Goal: Information Seeking & Learning: Understand process/instructions

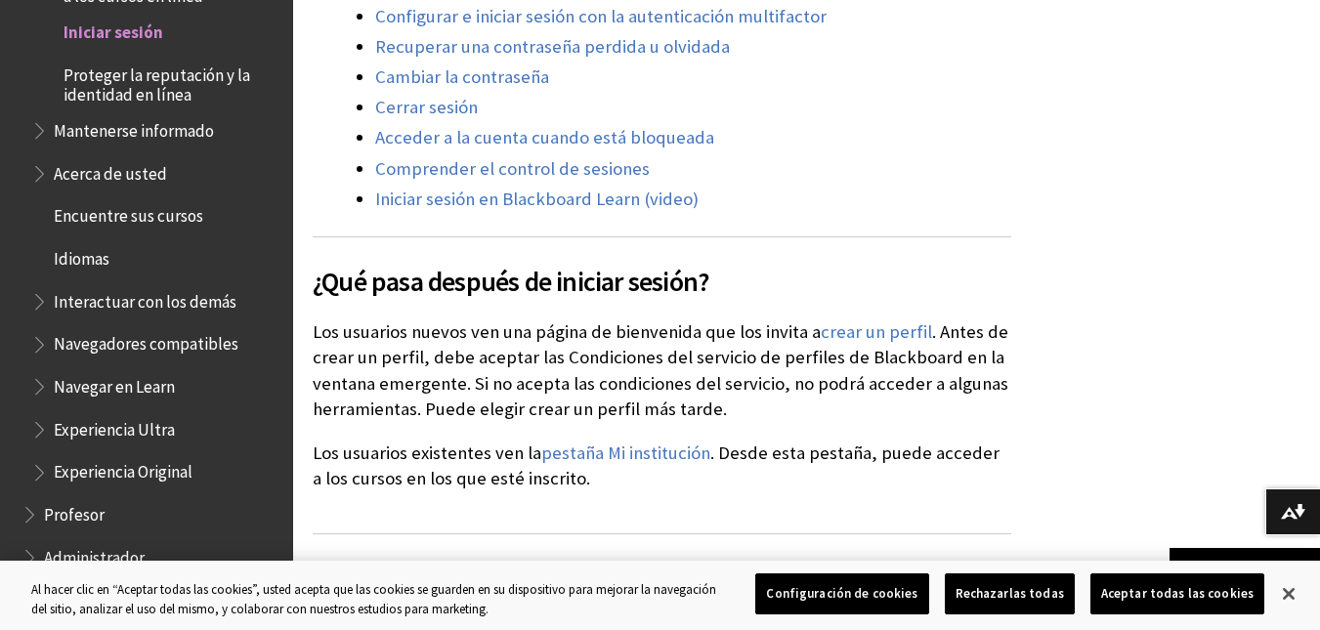
scroll to position [985, 0]
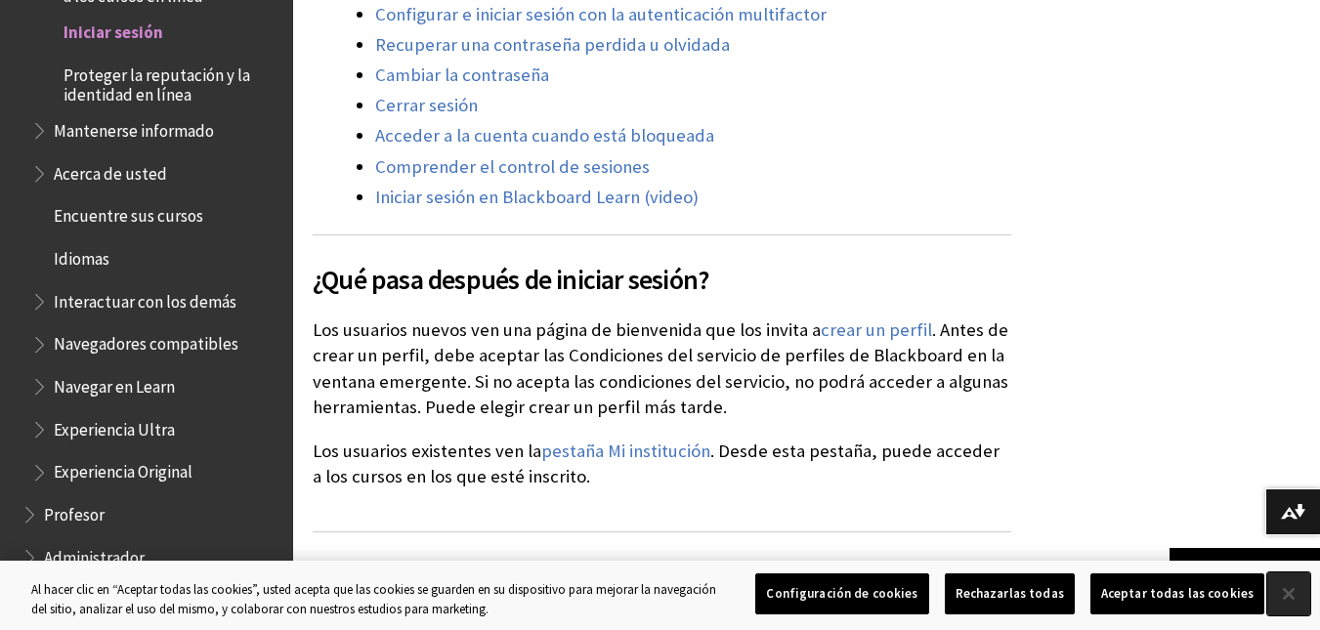
click at [1288, 582] on button "Cerrar" at bounding box center [1288, 594] width 43 height 43
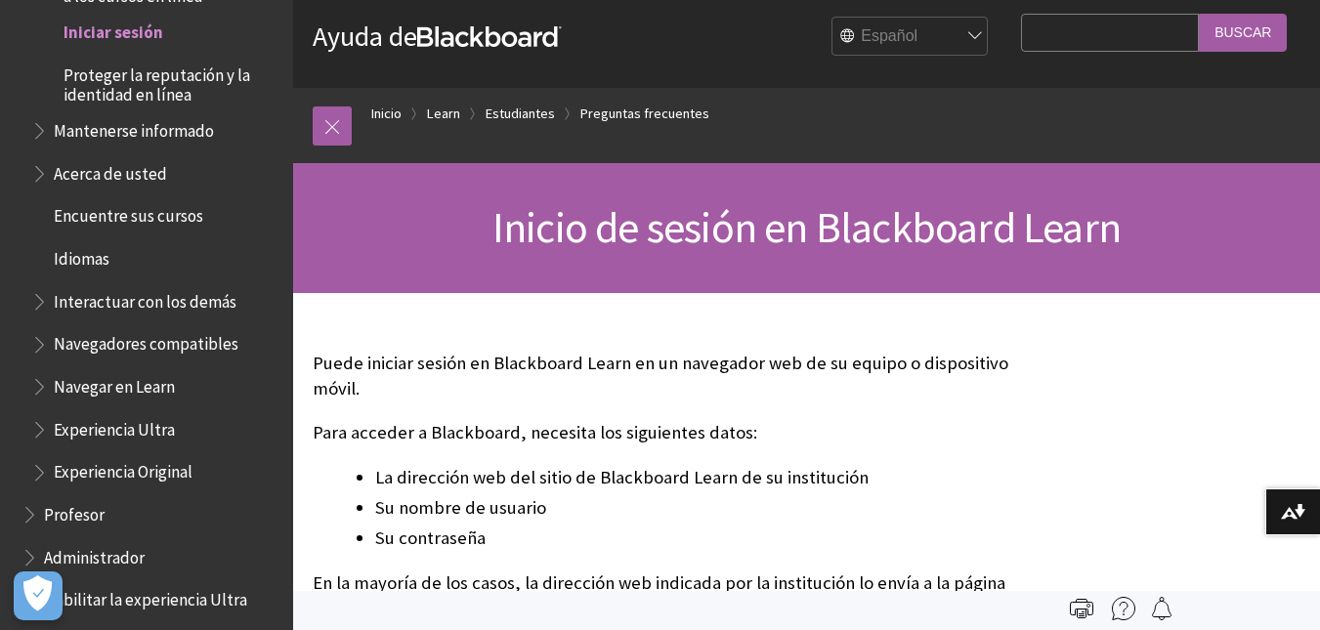
scroll to position [0, 0]
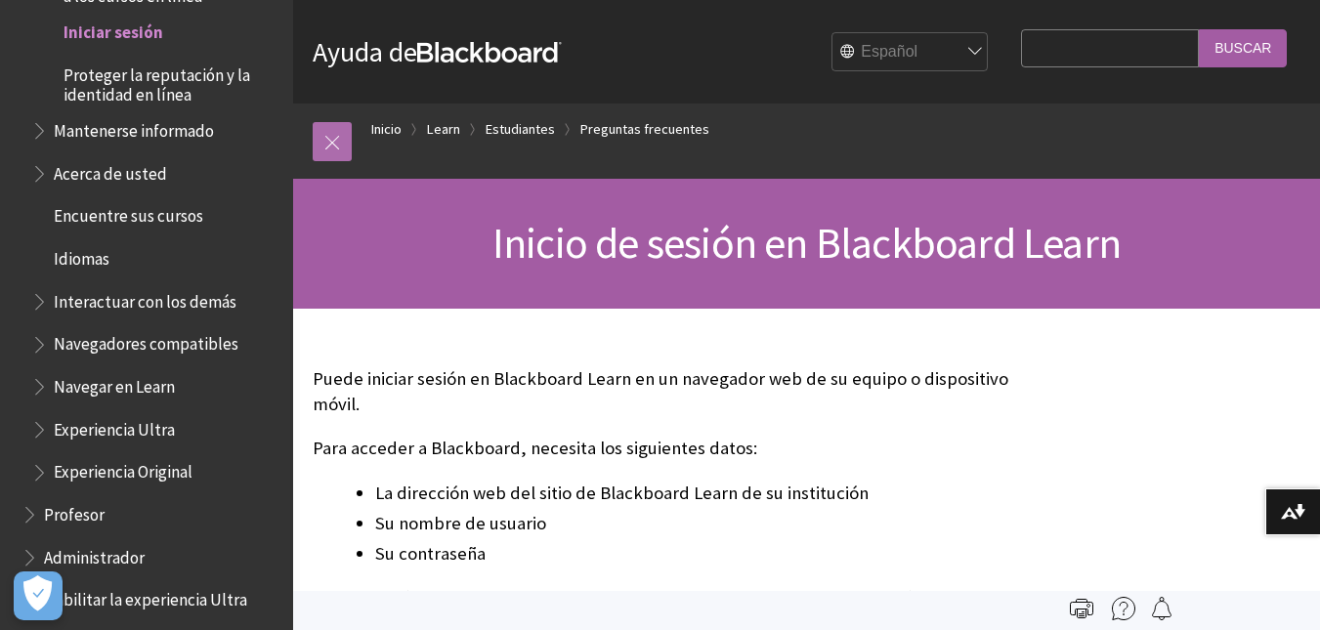
click at [336, 147] on link at bounding box center [332, 141] width 39 height 39
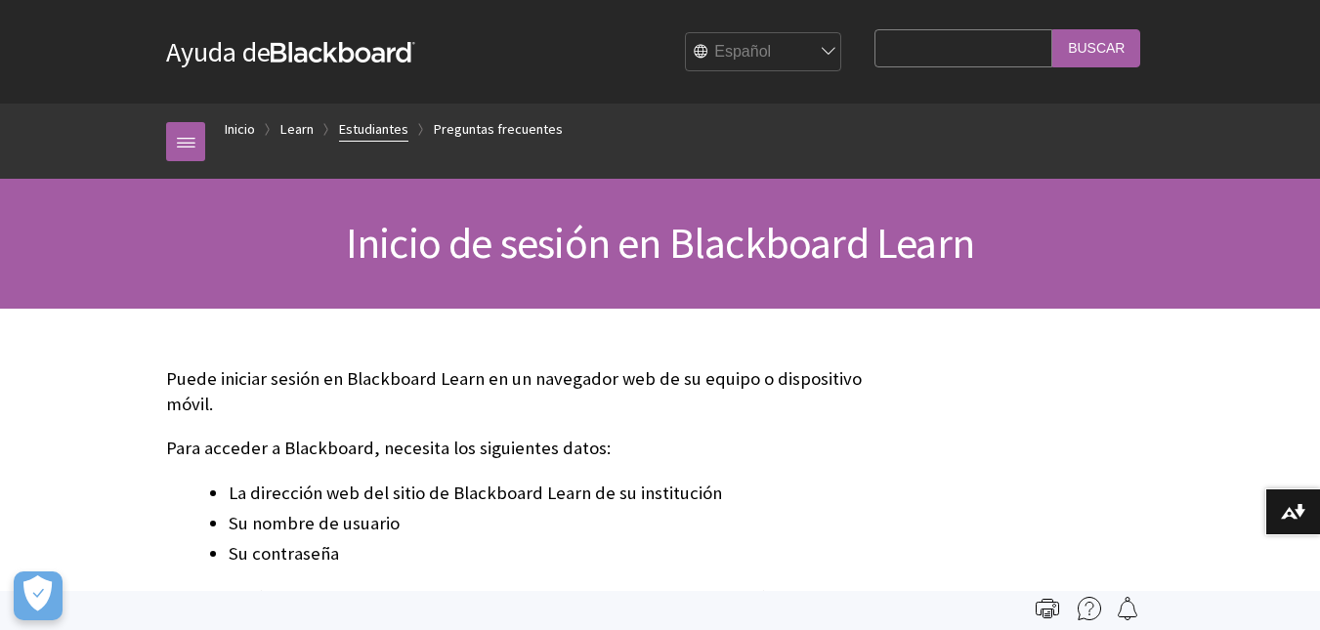
click at [369, 137] on link "Estudiantes" at bounding box center [373, 129] width 69 height 24
